Goal: Information Seeking & Learning: Learn about a topic

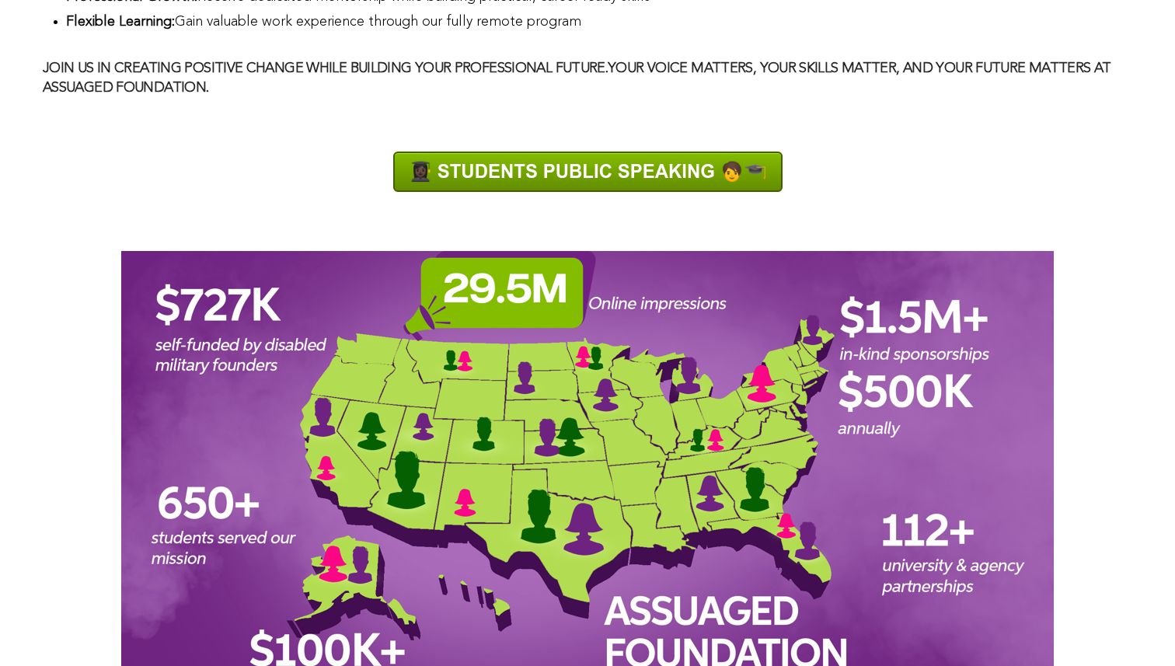
scroll to position [1498, 0]
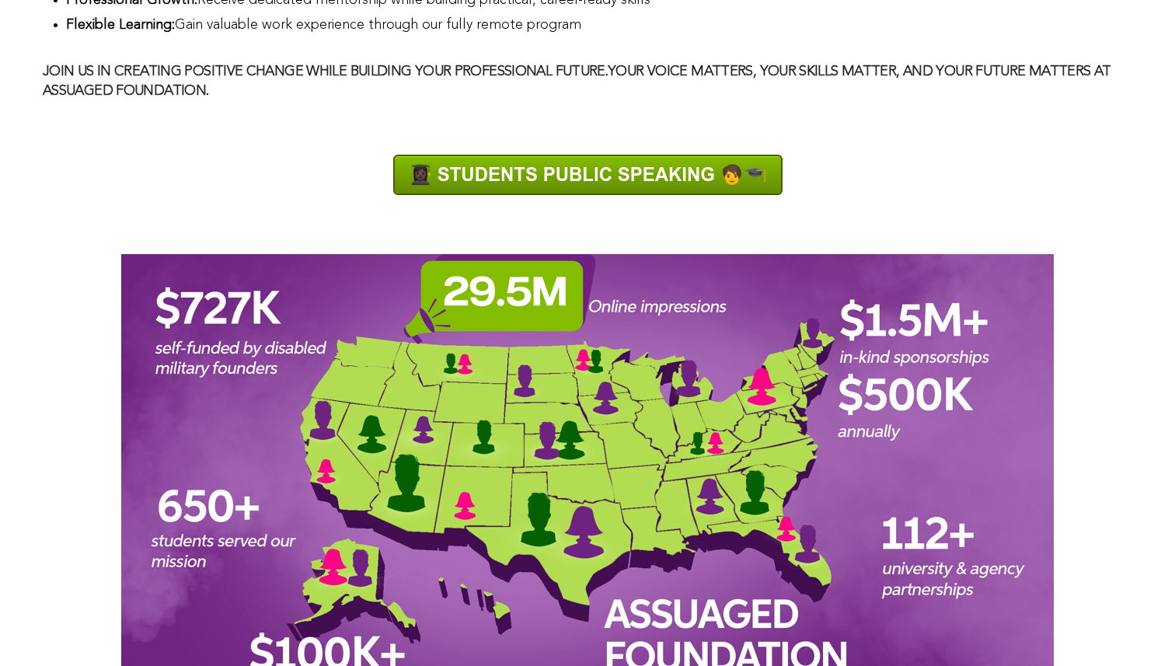
click at [604, 176] on img at bounding box center [587, 175] width 389 height 40
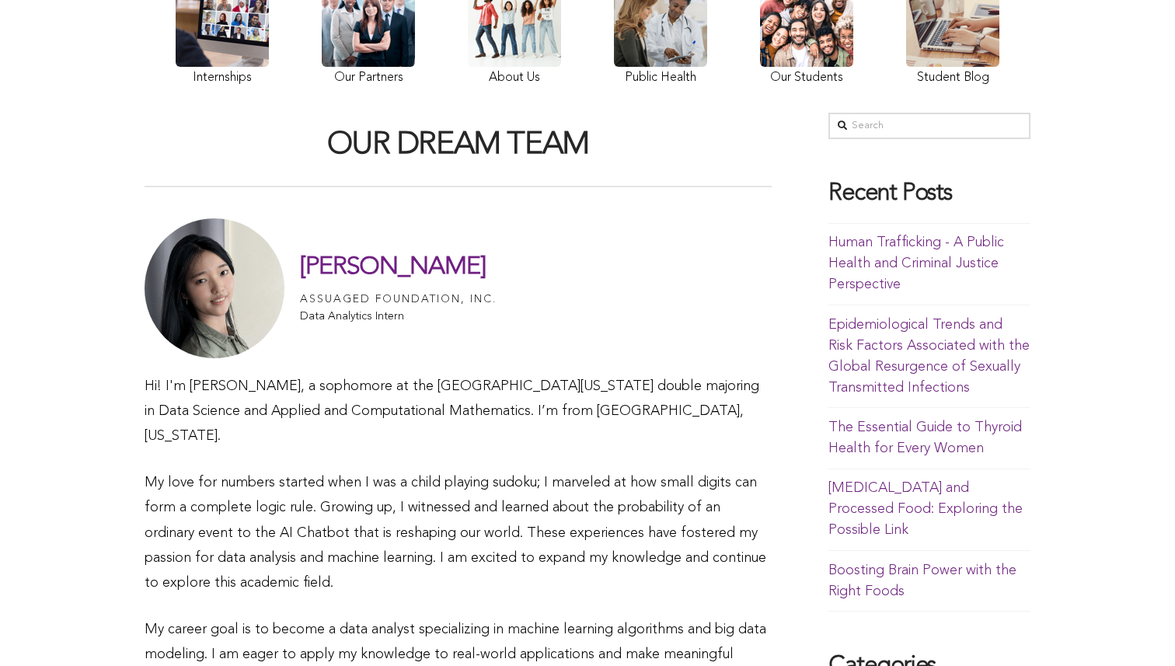
scroll to position [316, 0]
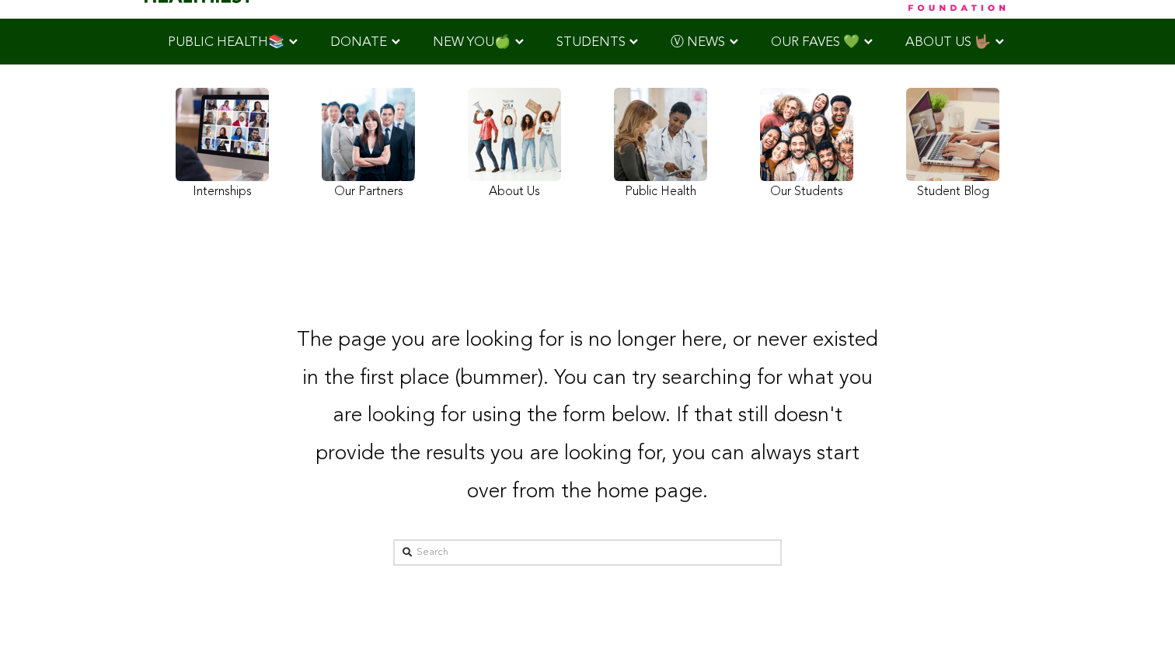
scroll to position [197, 0]
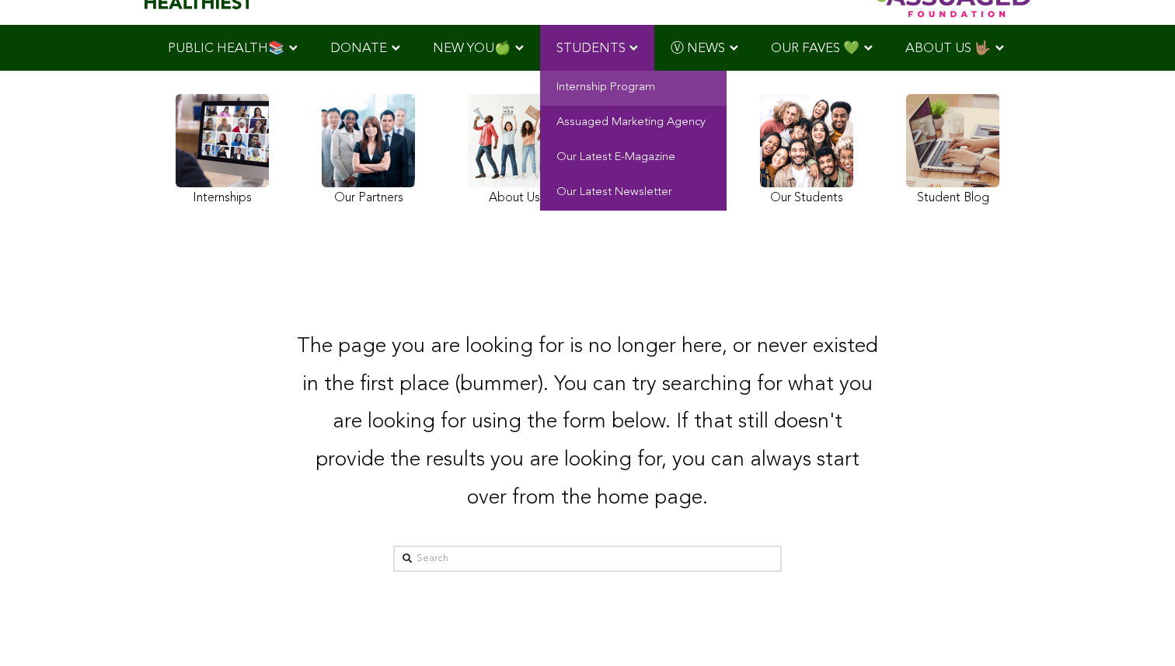
click at [624, 87] on link "Internship Program" at bounding box center [633, 88] width 186 height 35
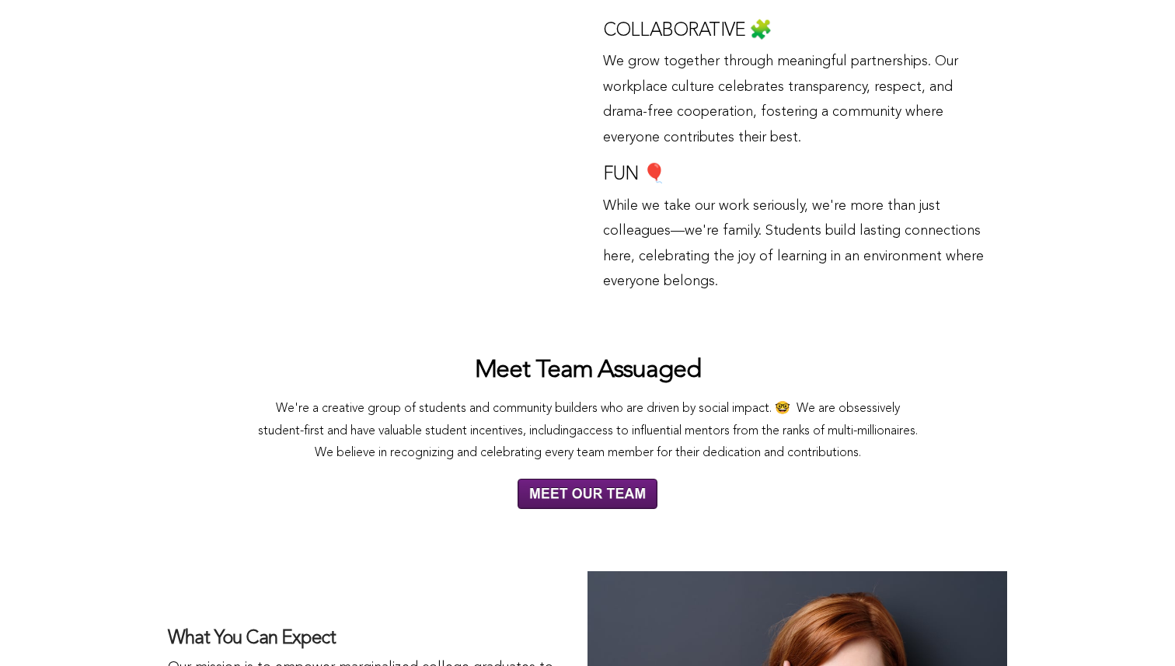
scroll to position [5192, 0]
click at [574, 502] on img at bounding box center [587, 494] width 140 height 30
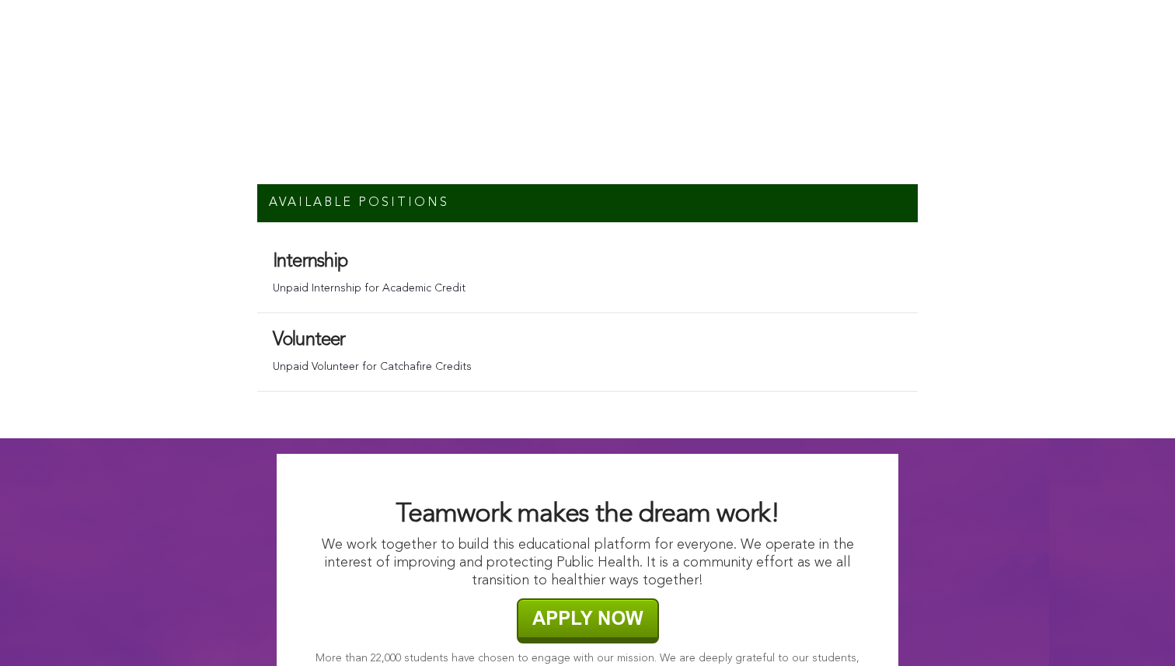
scroll to position [10389, 0]
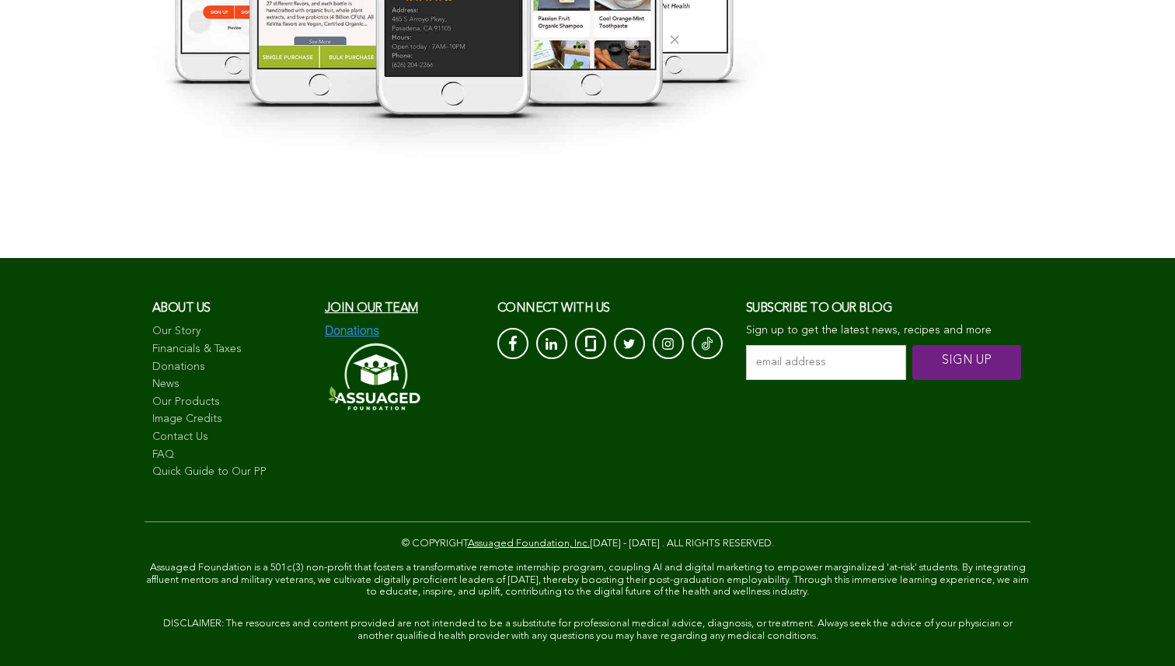
scroll to position [3054, 0]
